Goal: Information Seeking & Learning: Learn about a topic

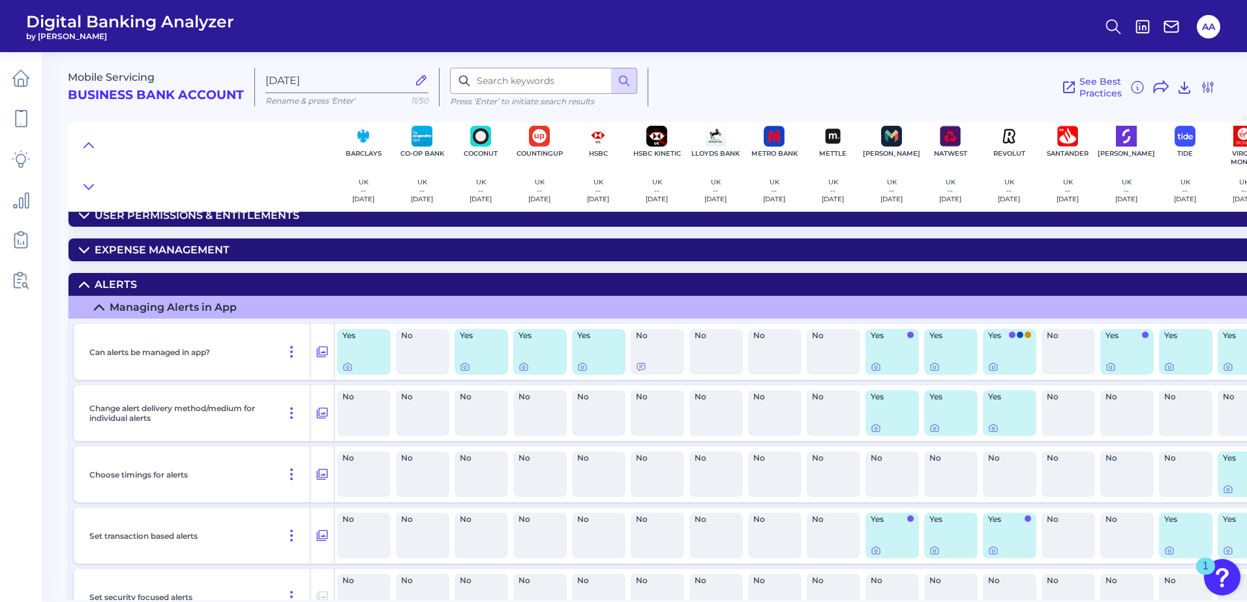
scroll to position [261, 38]
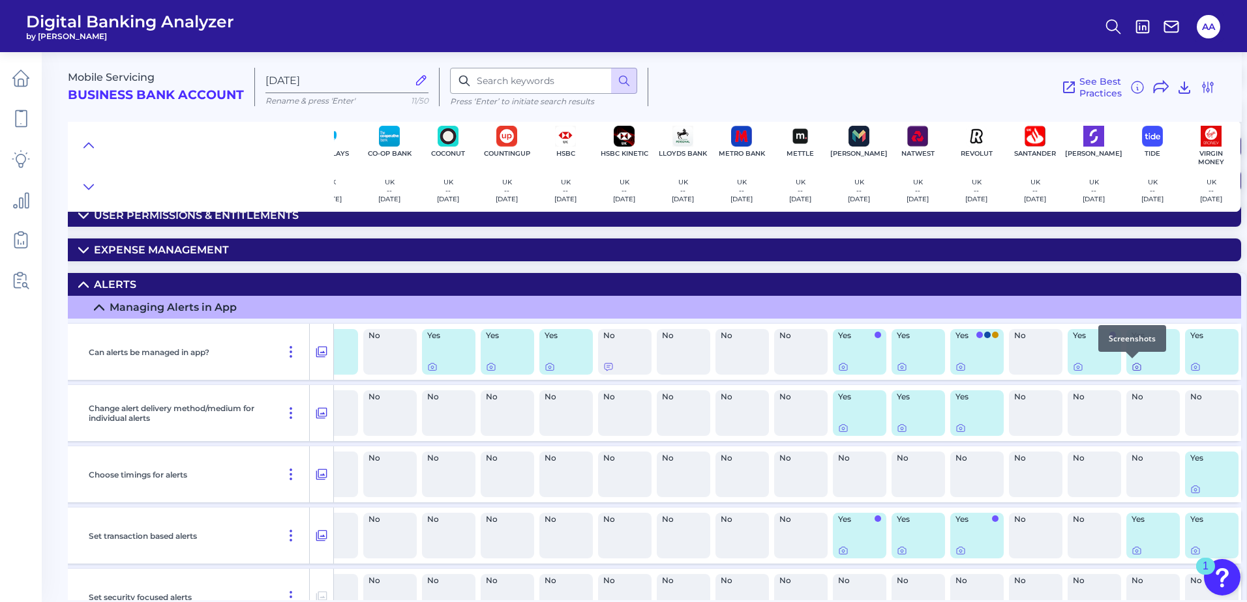
click at [1133, 366] on icon at bounding box center [1136, 367] width 10 height 10
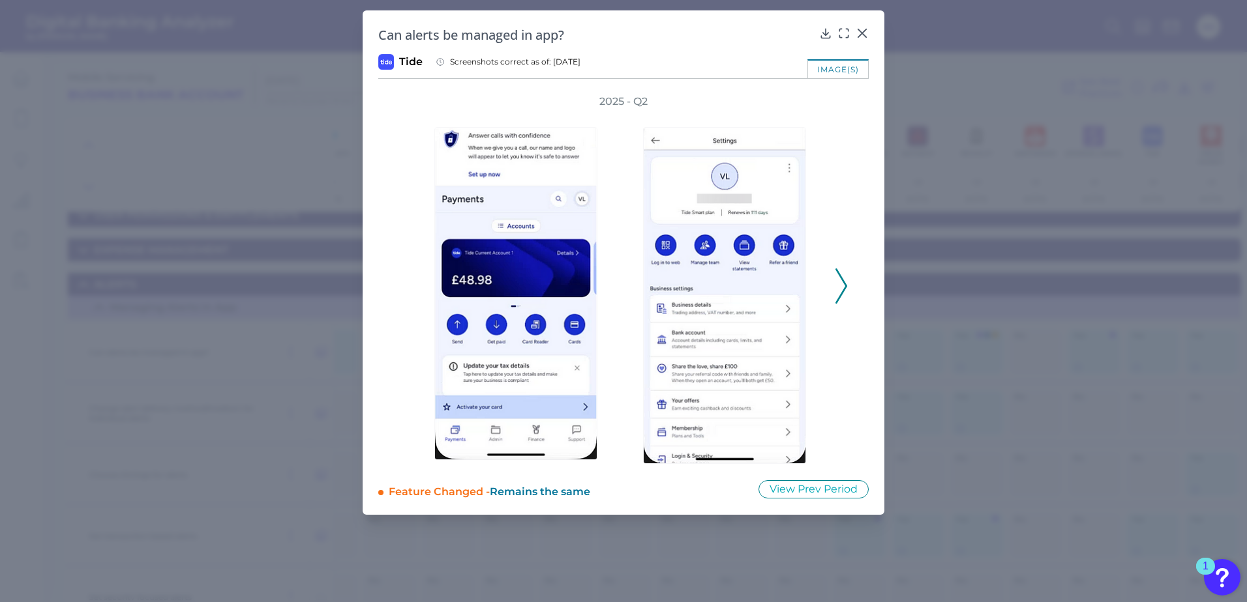
click at [844, 278] on icon at bounding box center [841, 286] width 12 height 35
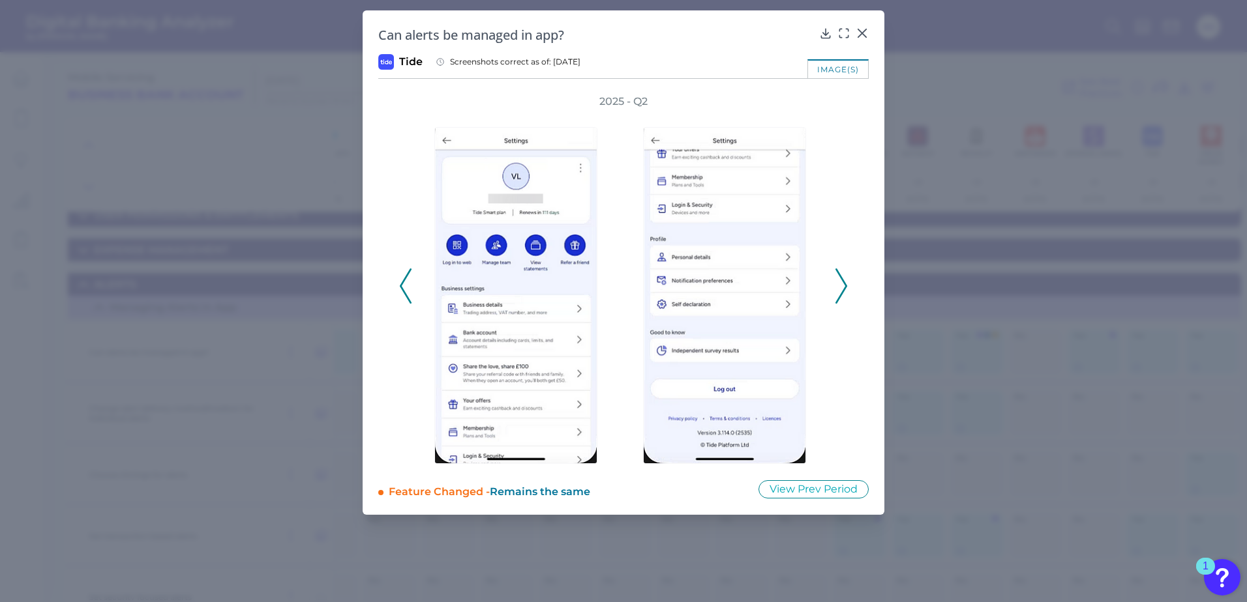
click at [844, 278] on icon at bounding box center [841, 286] width 12 height 35
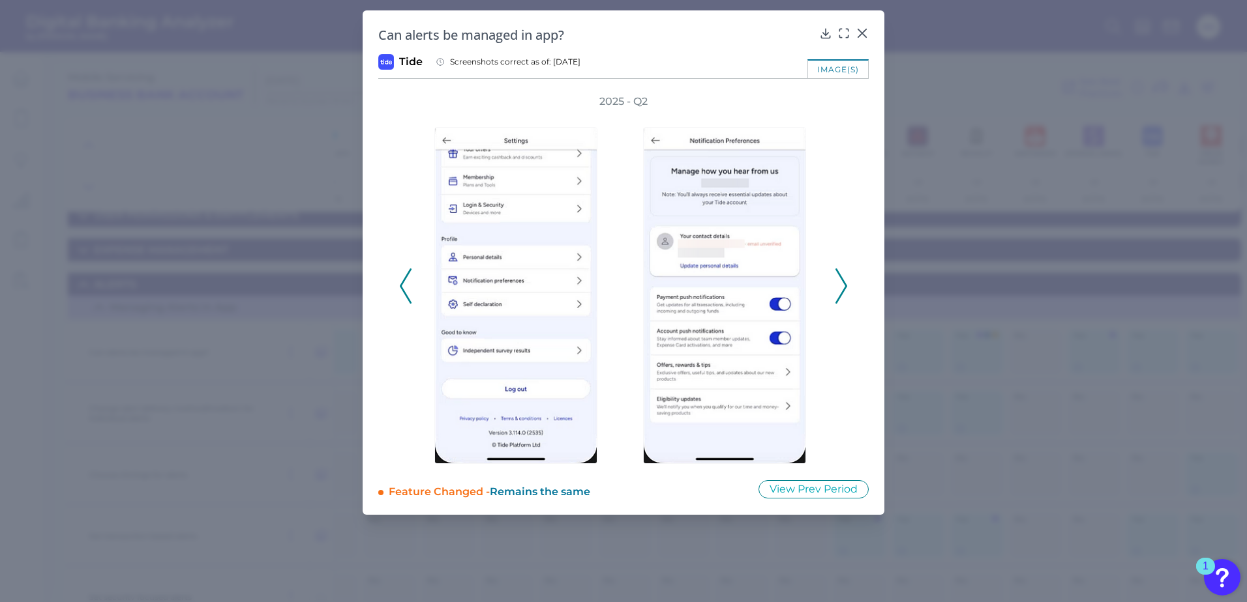
click at [844, 278] on icon at bounding box center [841, 286] width 12 height 35
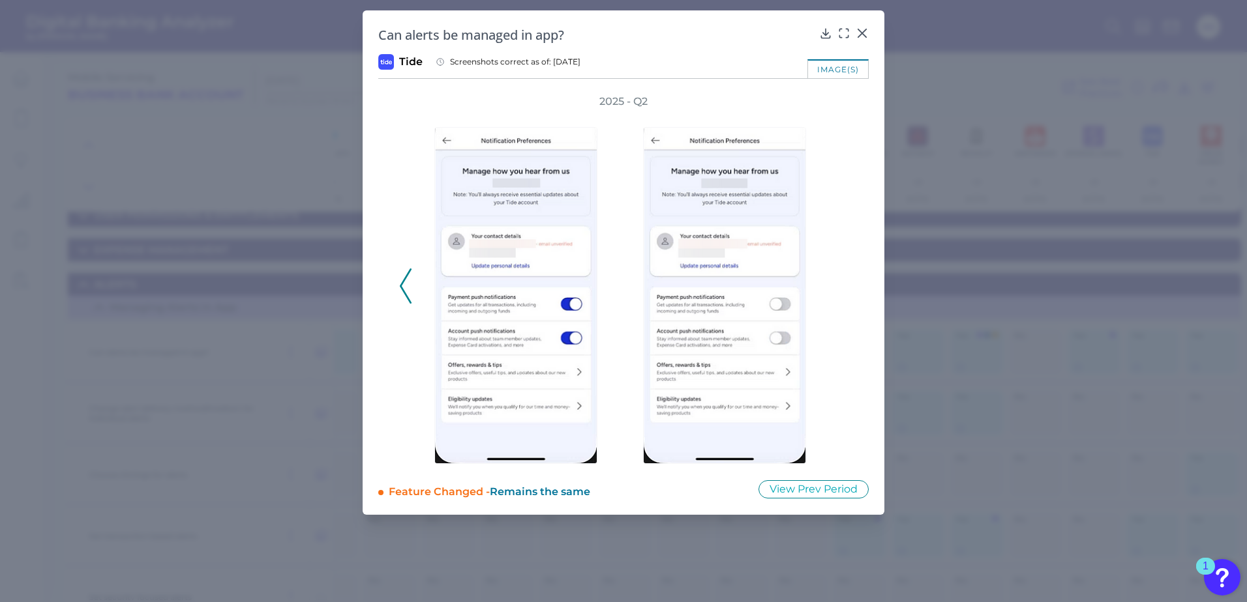
click at [404, 282] on icon at bounding box center [406, 286] width 12 height 35
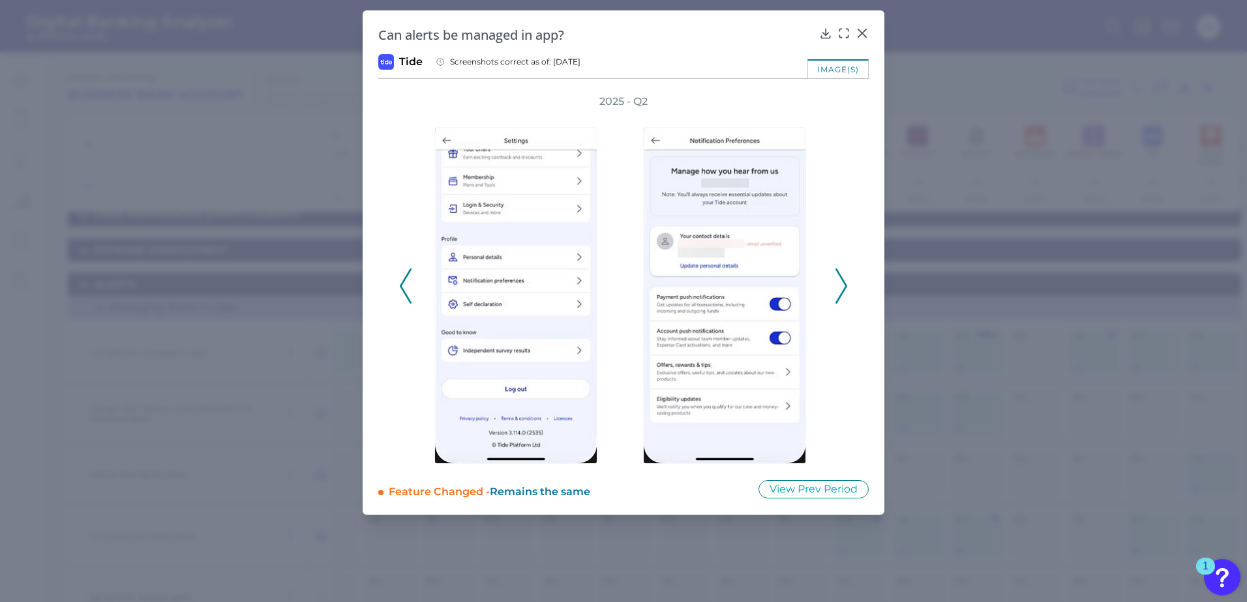
click at [840, 288] on icon at bounding box center [841, 286] width 12 height 35
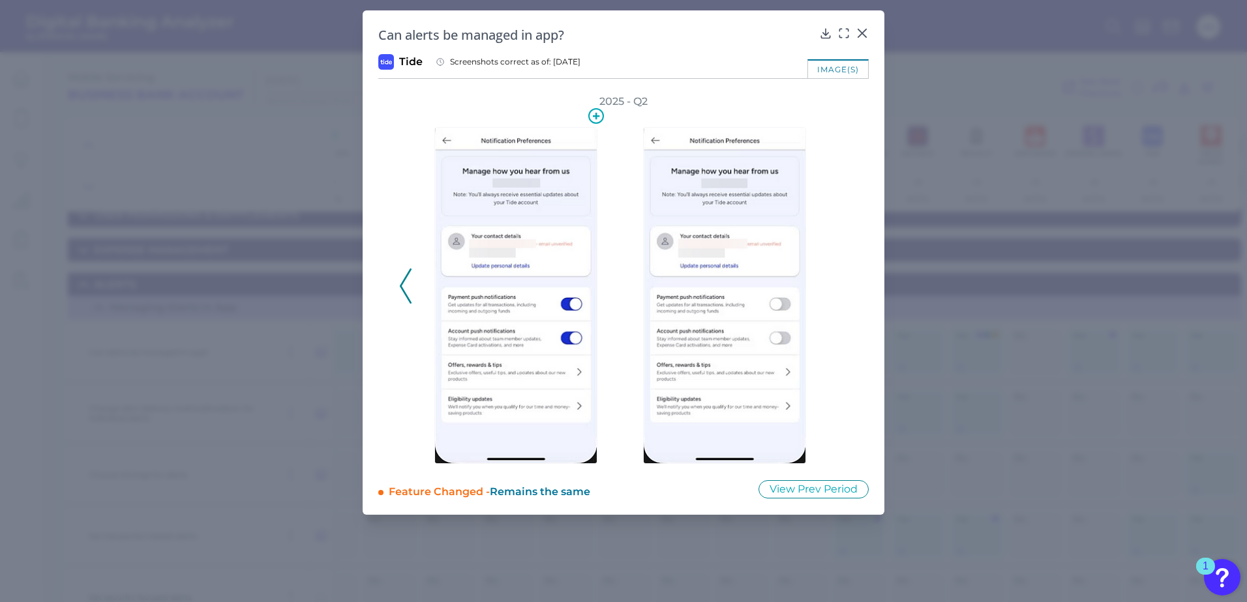
click at [549, 262] on img at bounding box center [515, 295] width 163 height 337
click at [842, 35] on icon at bounding box center [843, 33] width 13 height 13
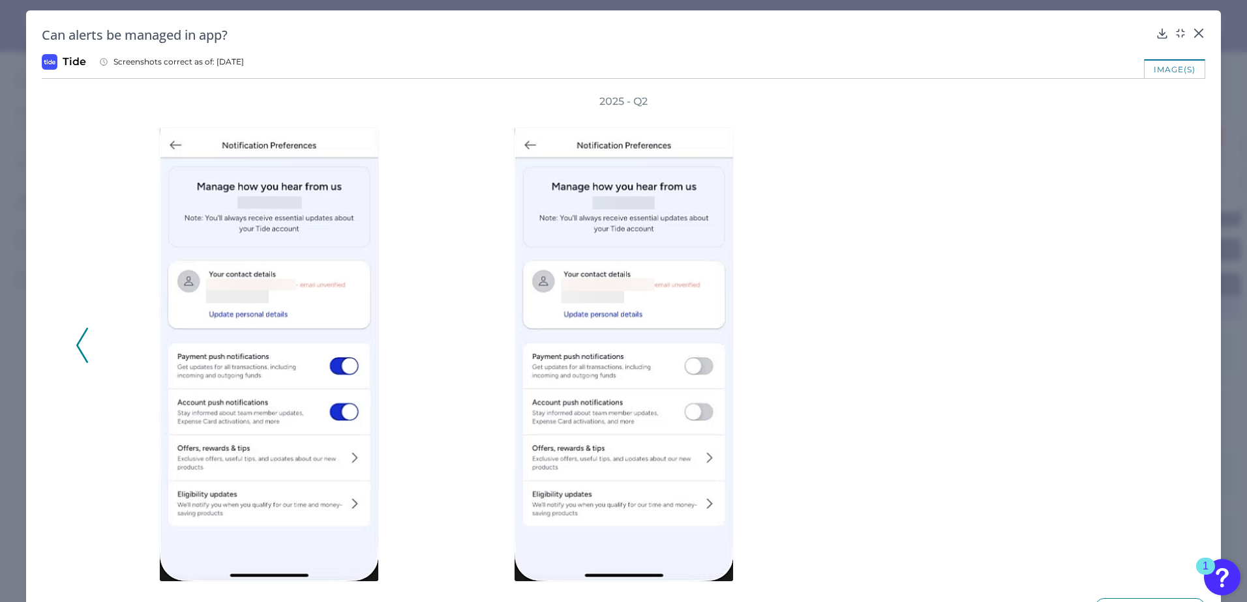
click at [87, 345] on icon at bounding box center [82, 345] width 12 height 35
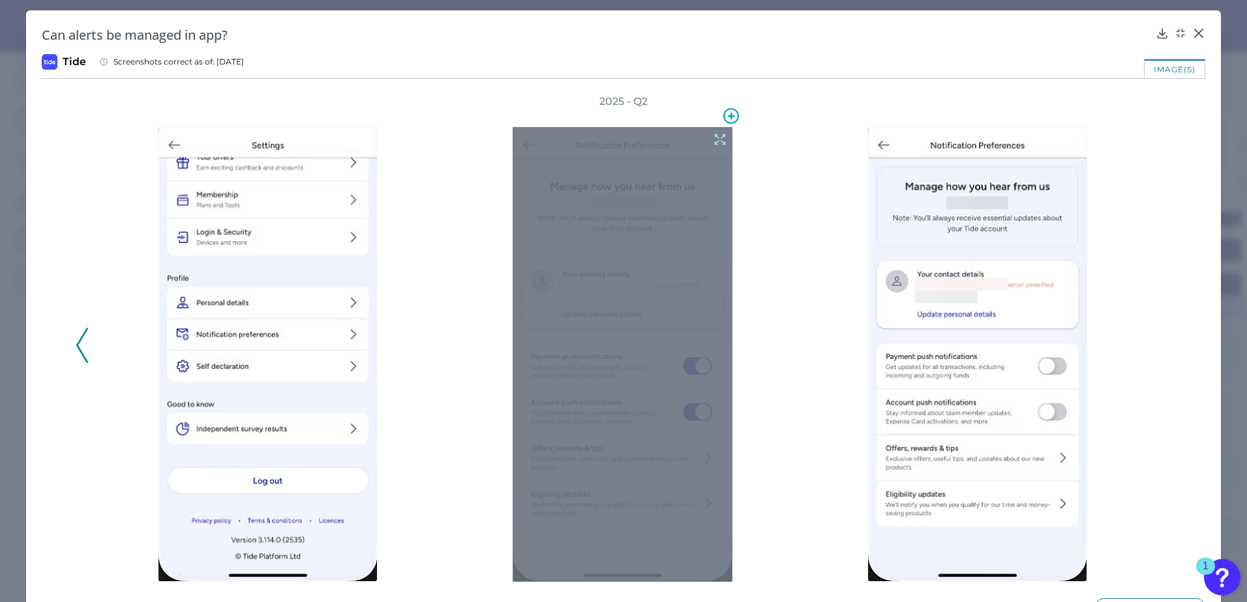
click at [716, 137] on icon at bounding box center [720, 139] width 14 height 14
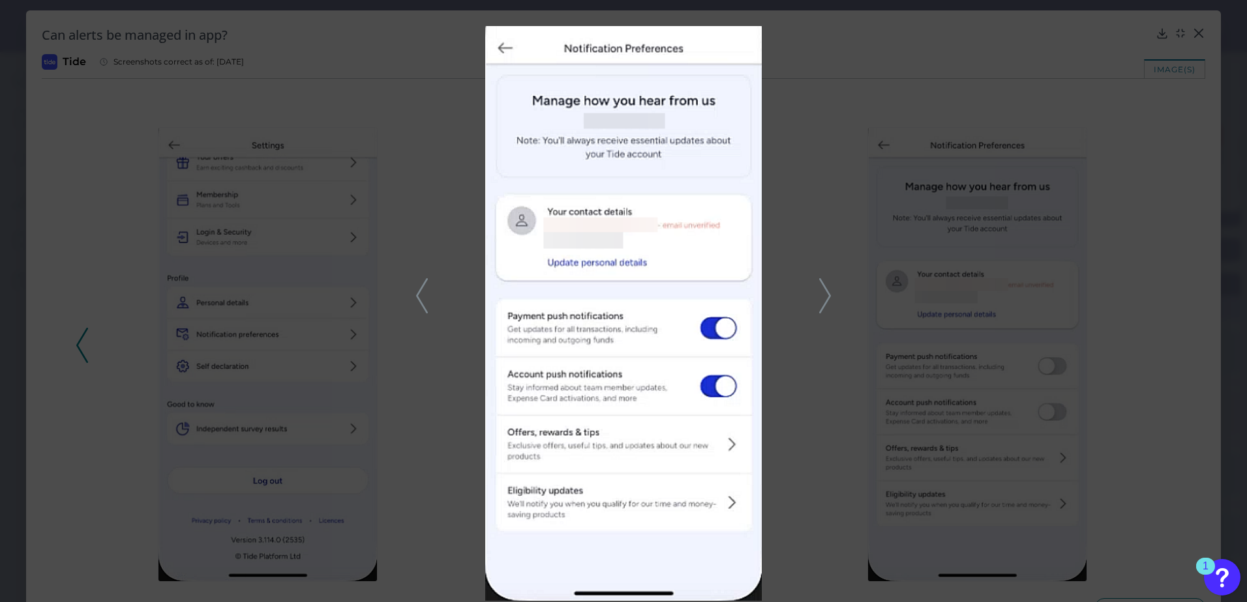
click at [1175, 133] on div at bounding box center [623, 301] width 1247 height 602
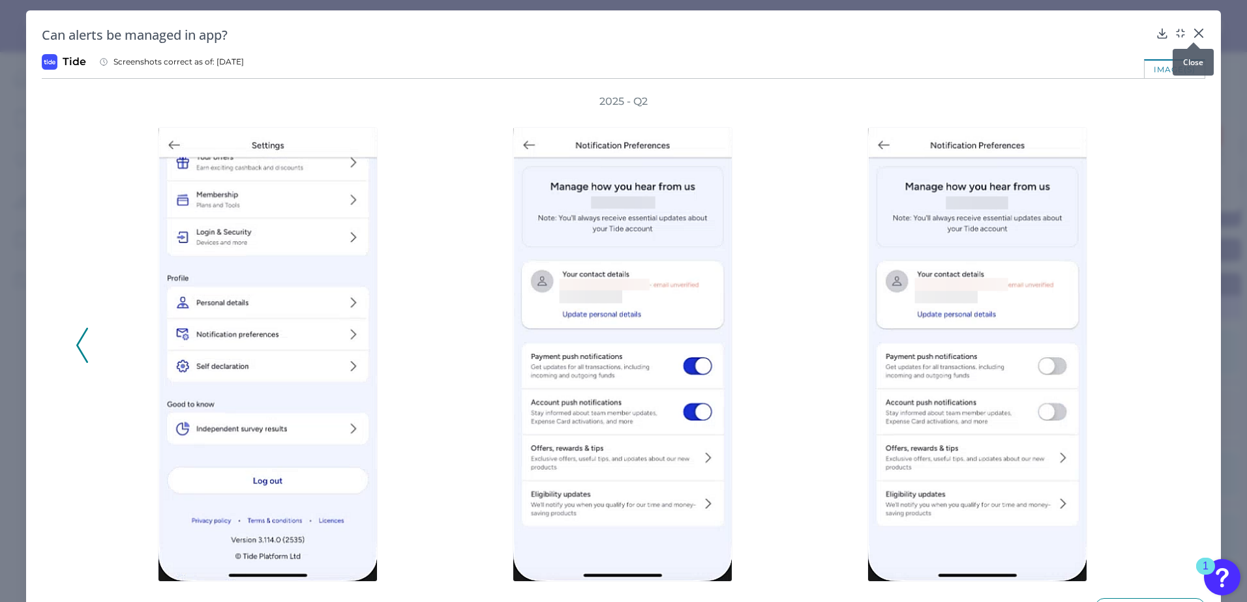
click at [1195, 34] on icon at bounding box center [1199, 33] width 8 height 8
